Goal: Information Seeking & Learning: Learn about a topic

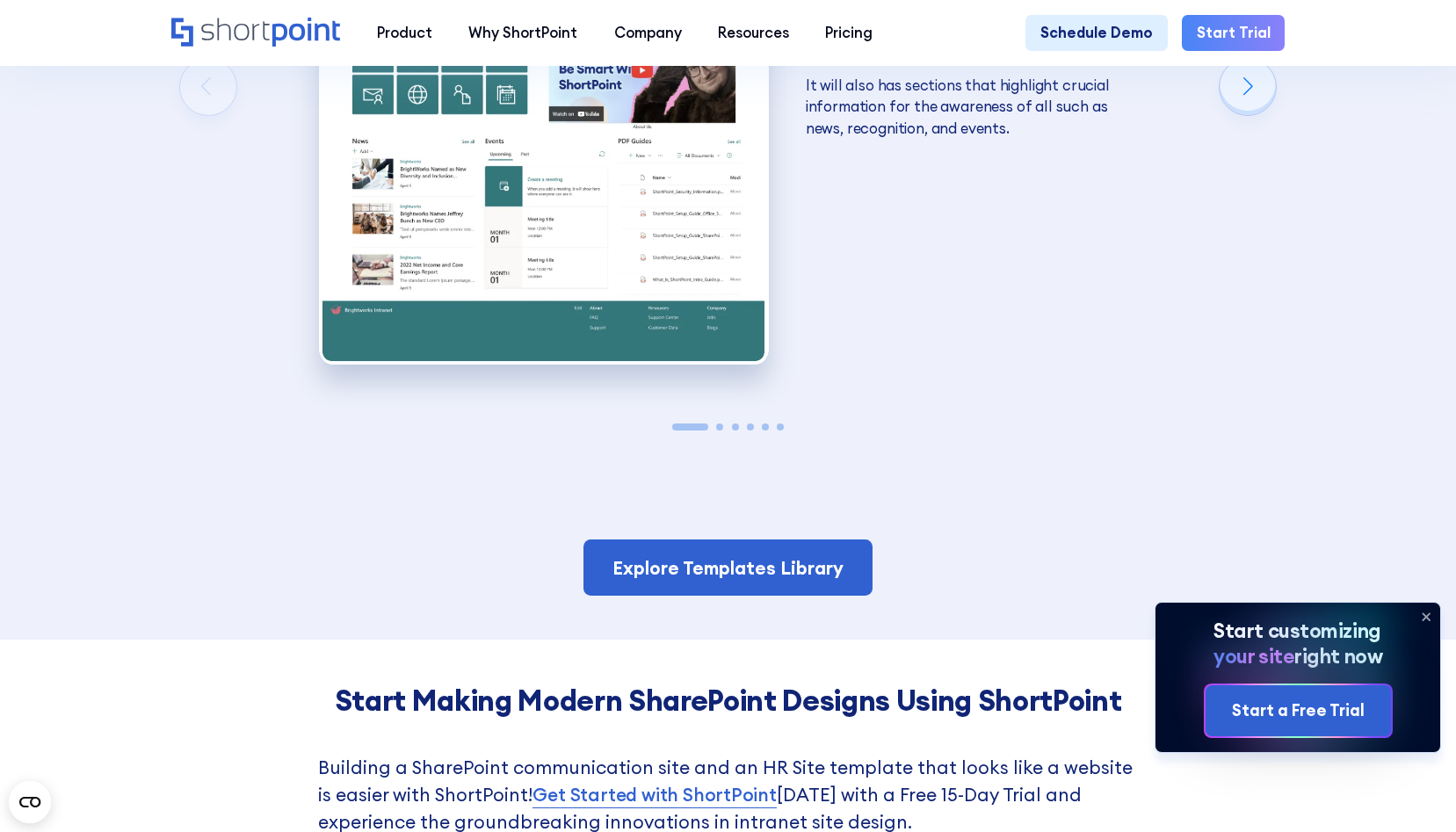
scroll to position [3062, 0]
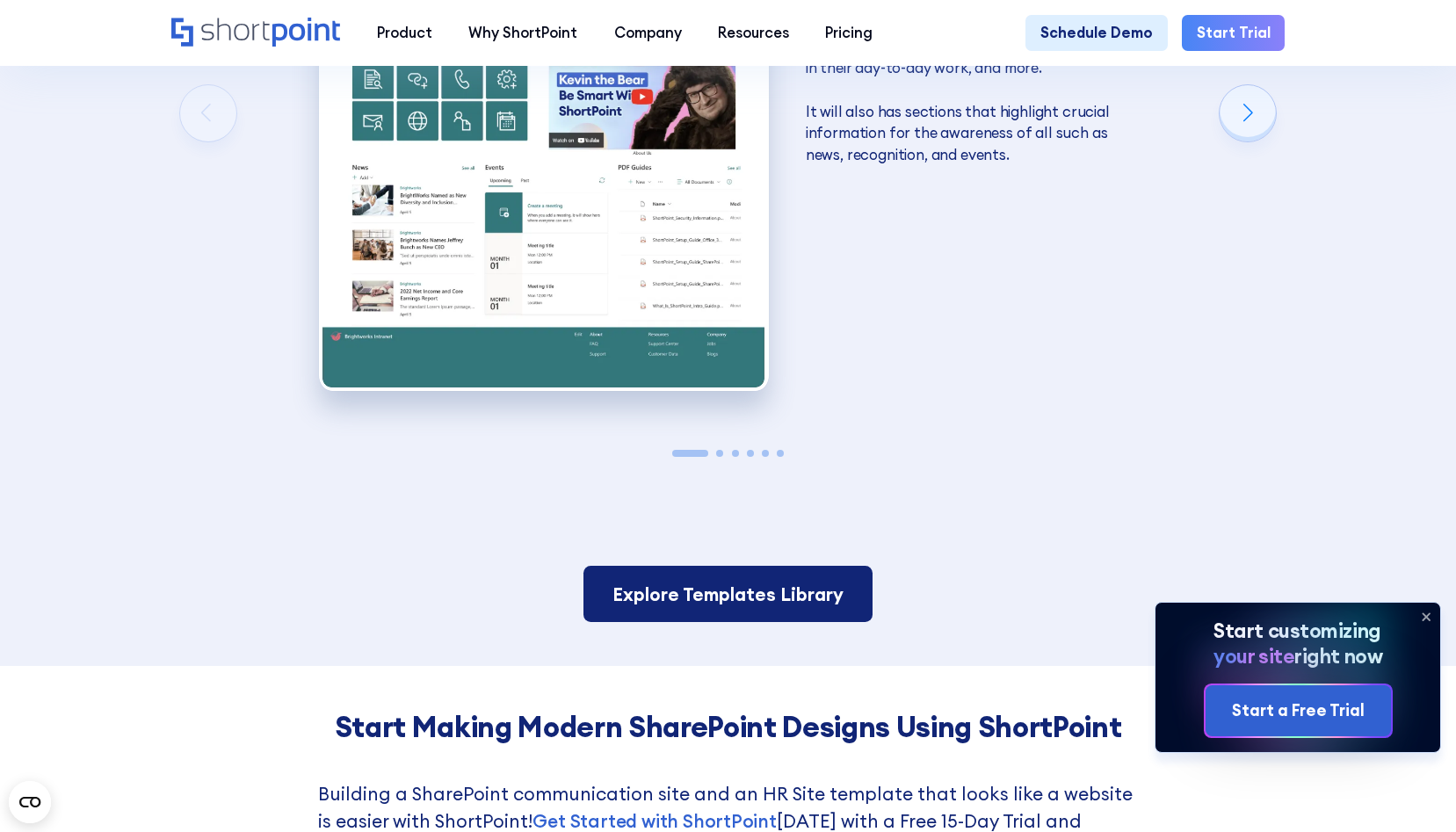
click at [755, 566] on link "Explore Templates Library" at bounding box center [728, 594] width 290 height 57
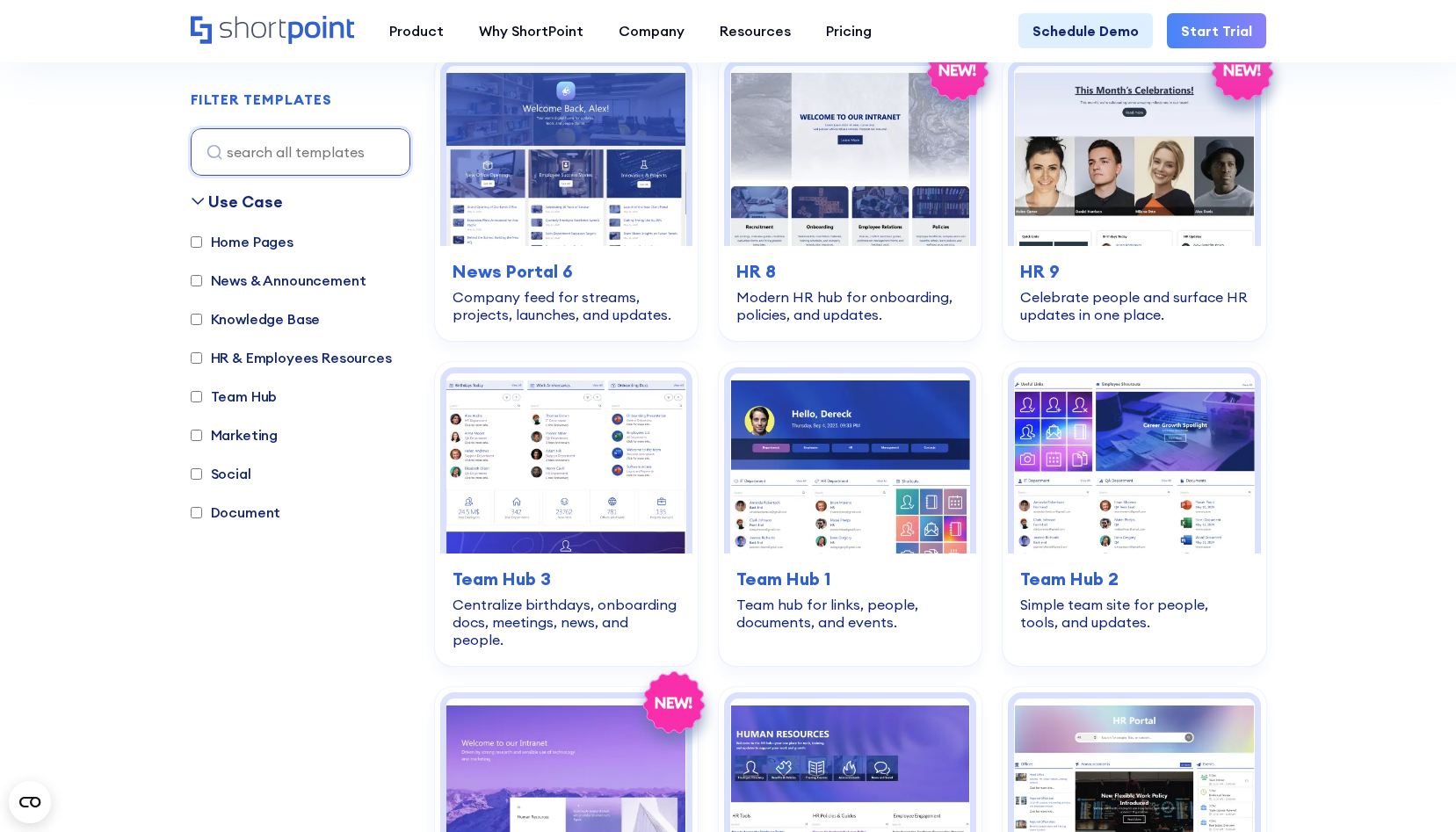
scroll to position [1538, 0]
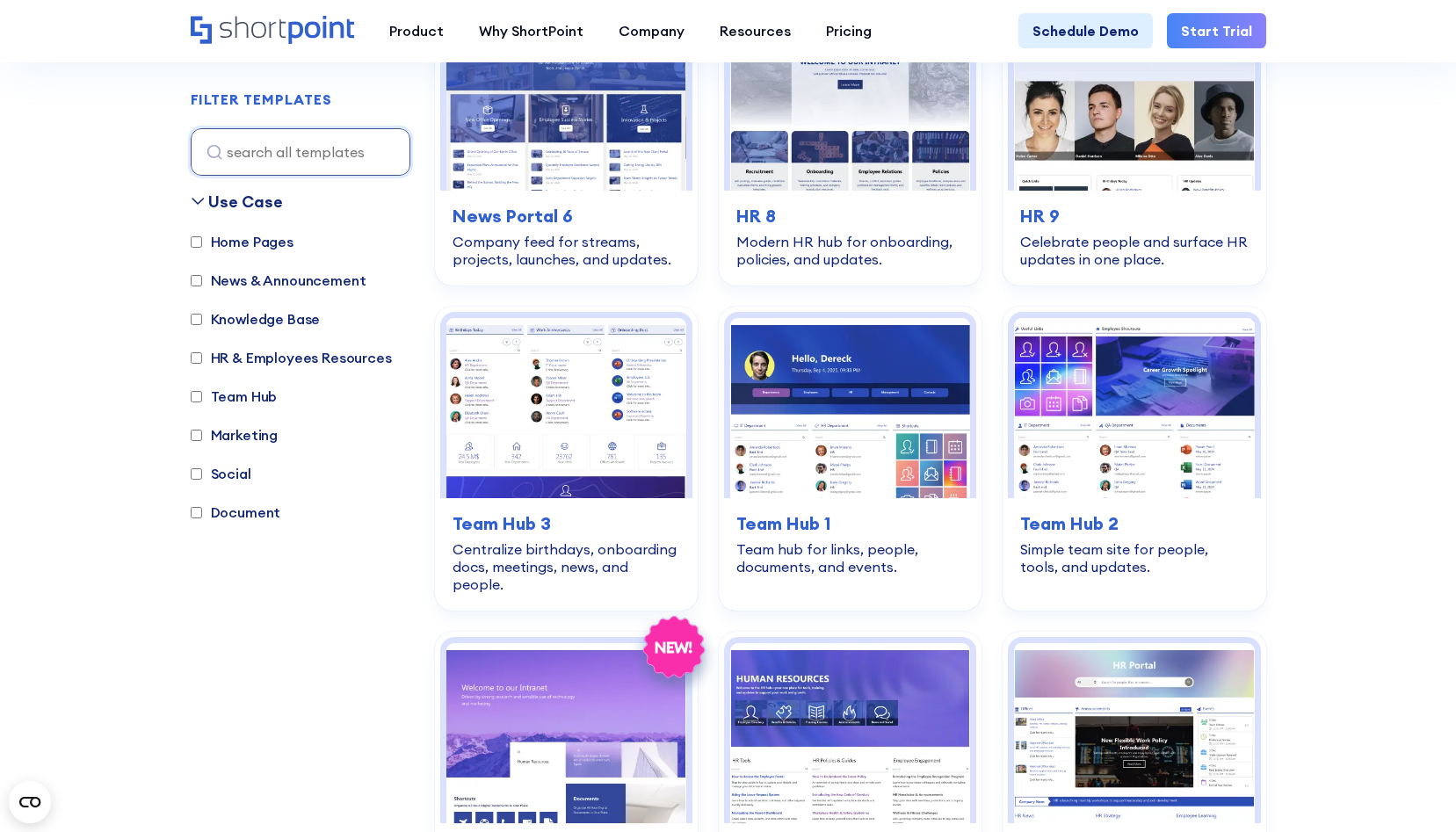
click at [1370, 480] on section "SHAREPOINT TEMPLATES Fully customizable SharePoint templates with ShortPoint Ex…" at bounding box center [728, 833] width 1456 height 4671
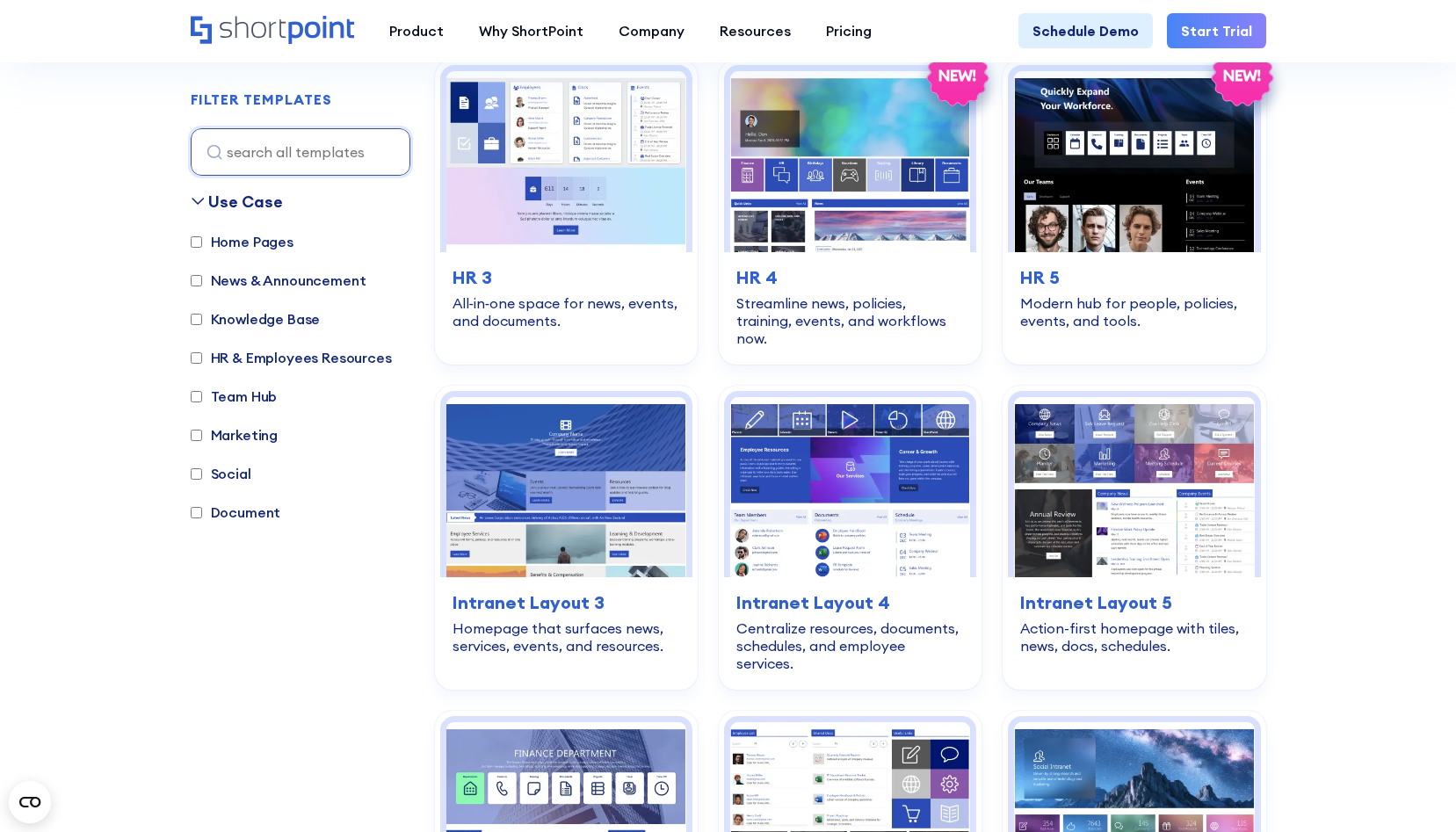
scroll to position [2440, 0]
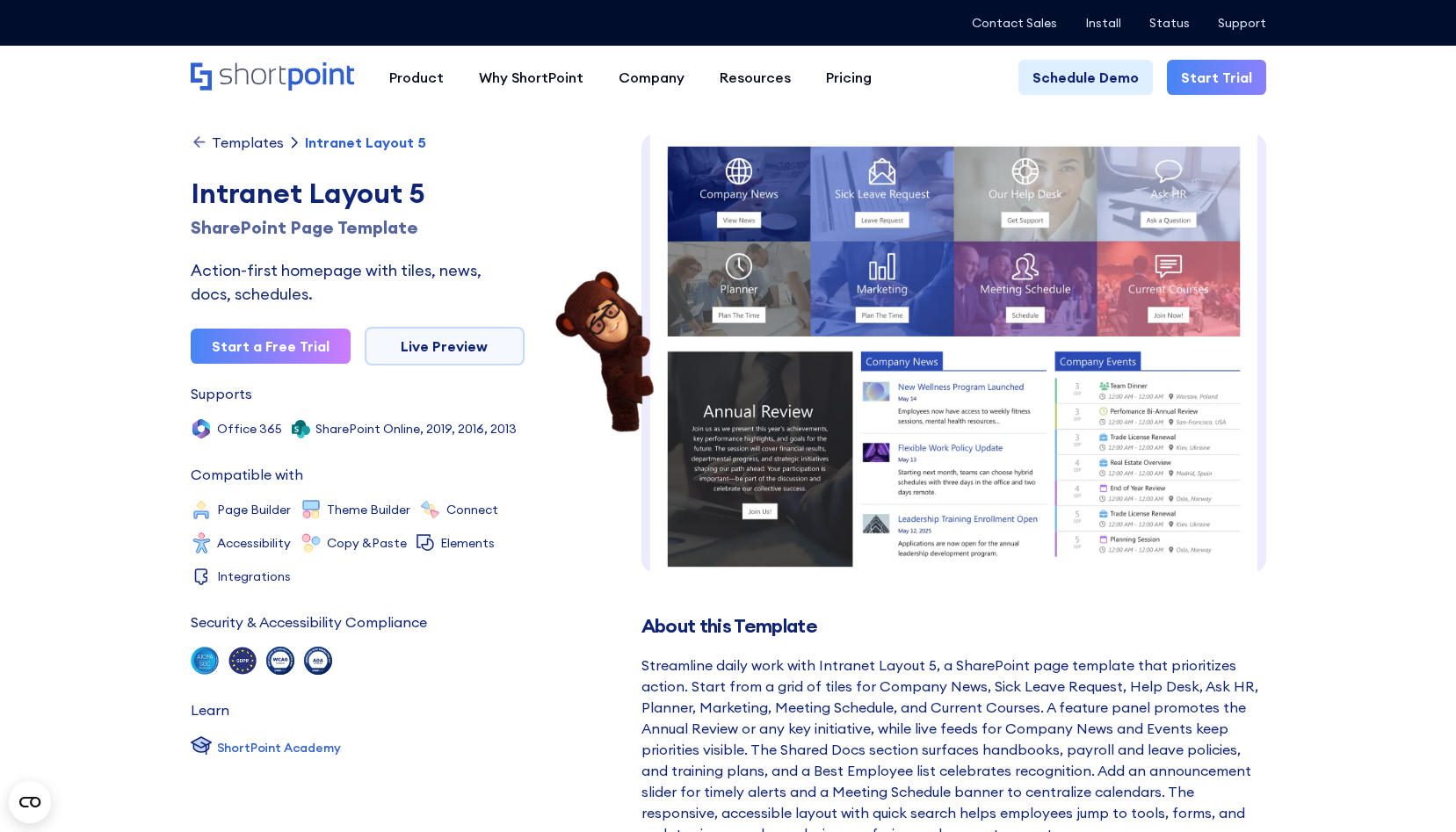
scroll to position [1, 0]
